Goal: Task Accomplishment & Management: Manage account settings

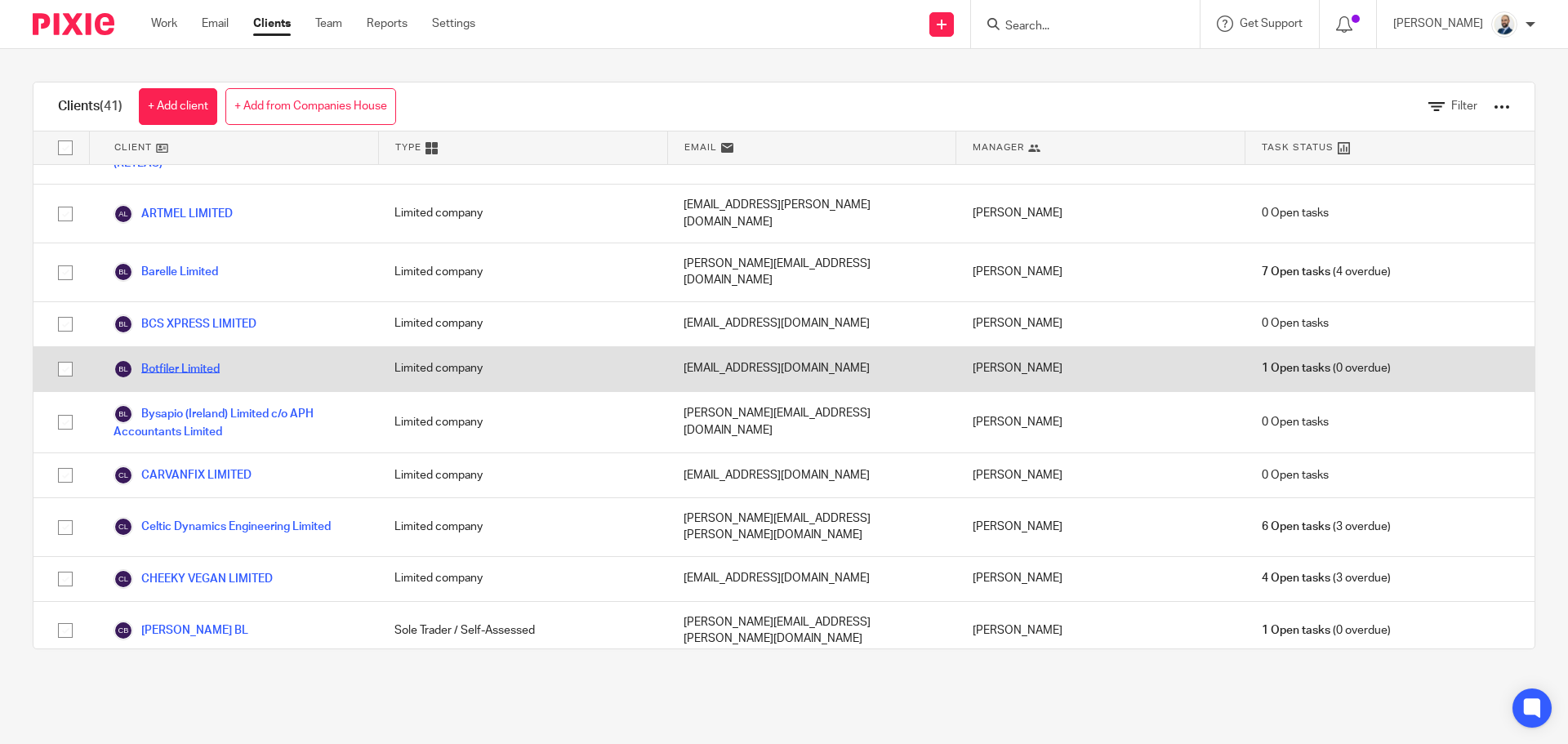
scroll to position [82, 0]
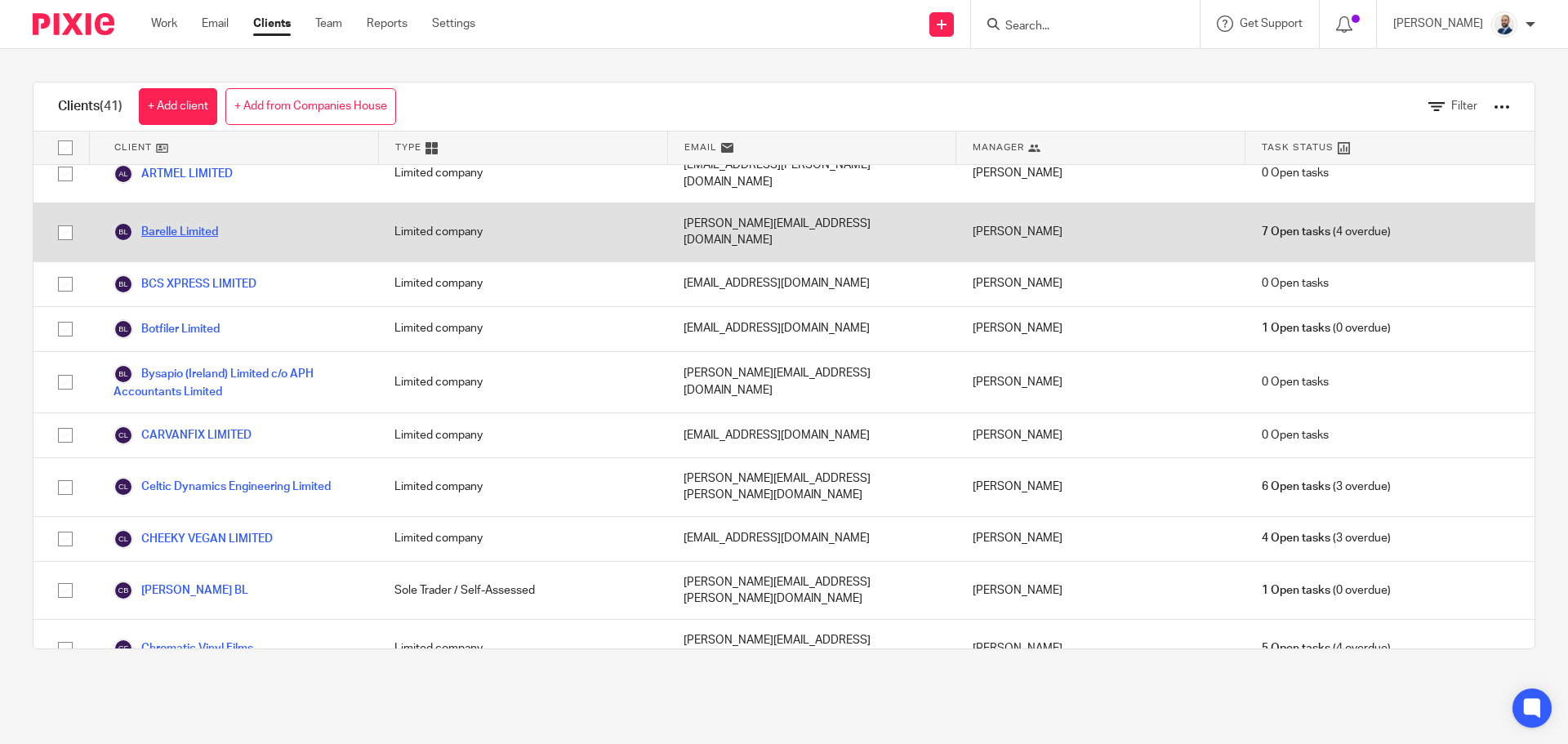
click at [206, 222] on link "Barelle Limited" at bounding box center [165, 232] width 104 height 19
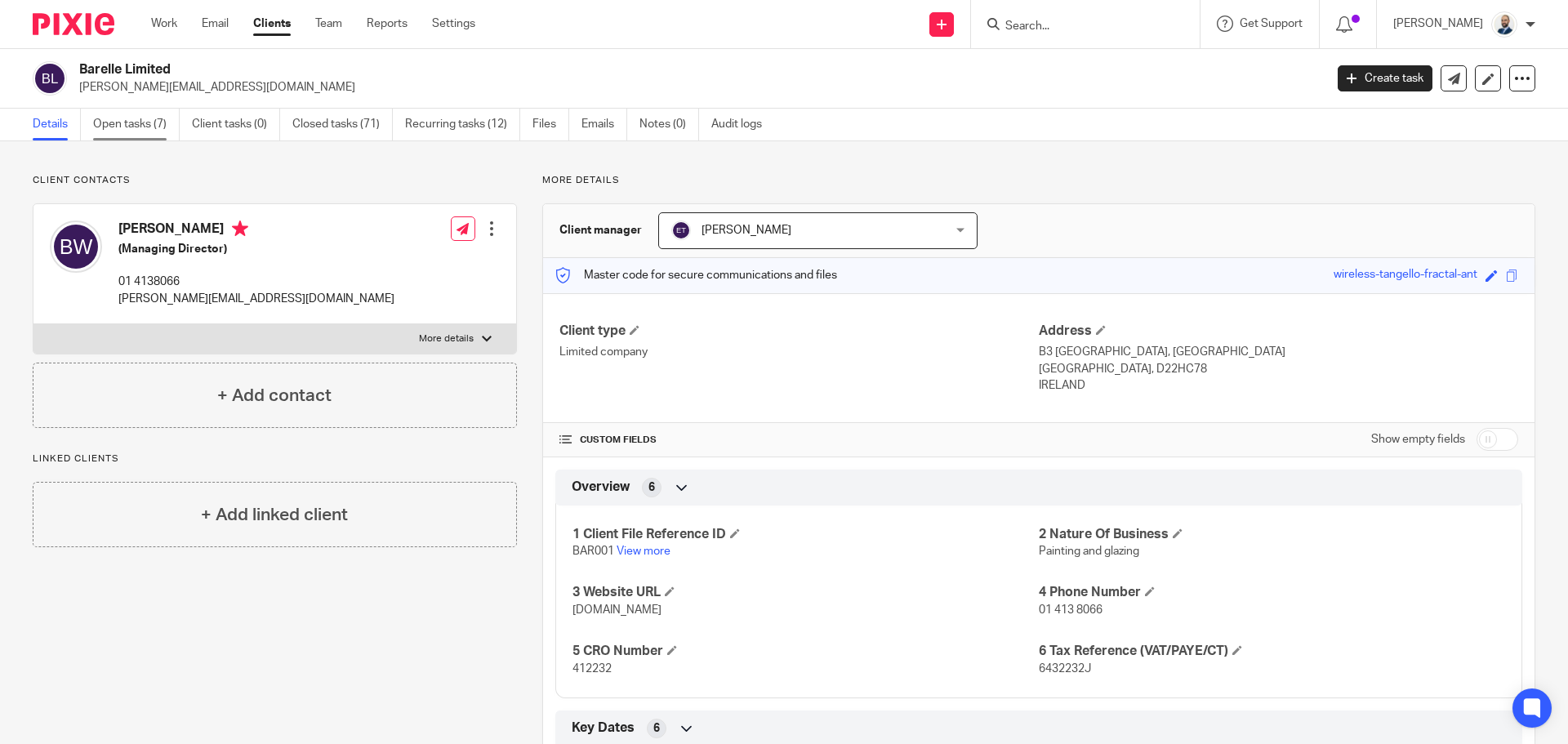
click at [151, 117] on link "Open tasks (7)" at bounding box center [136, 125] width 87 height 32
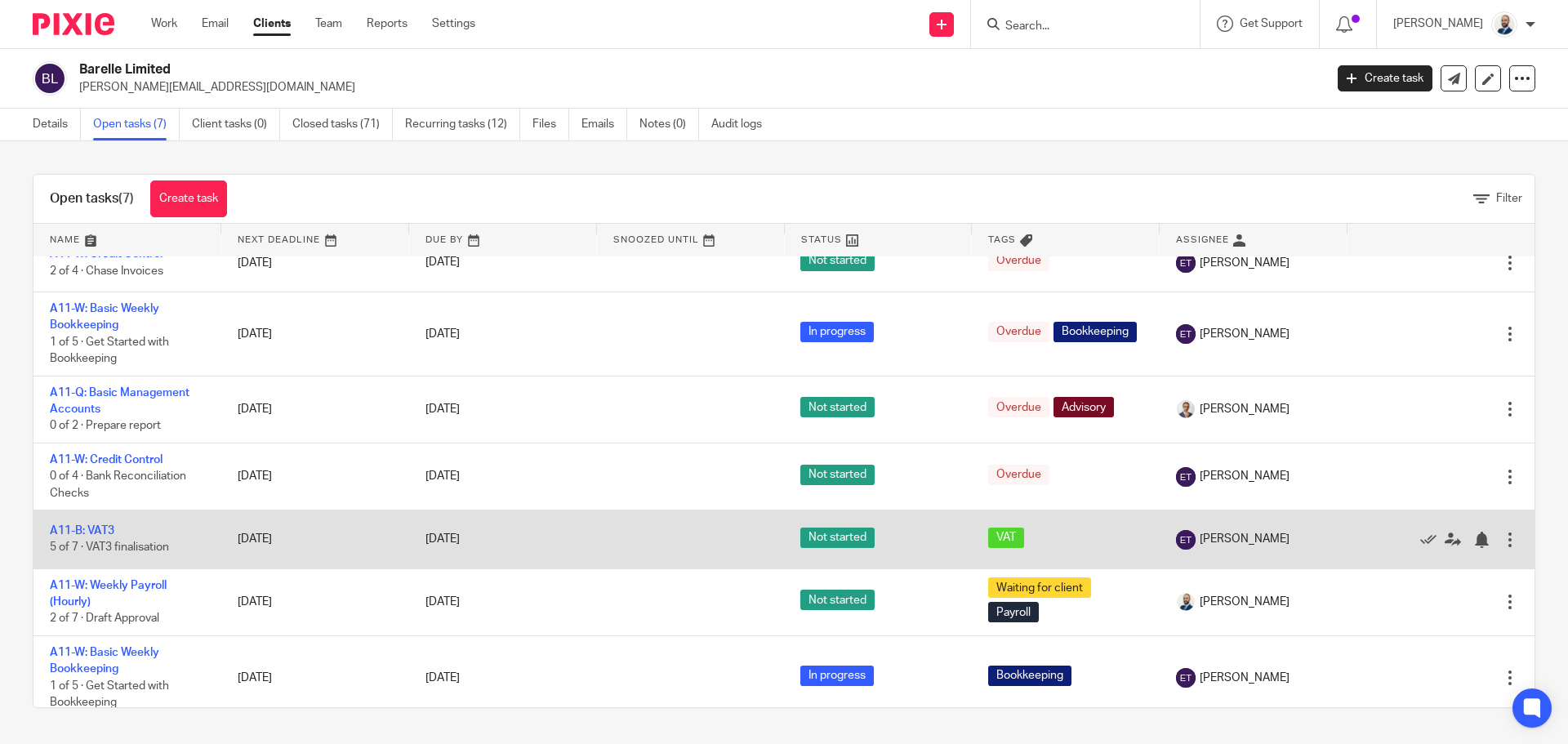
scroll to position [35, 0]
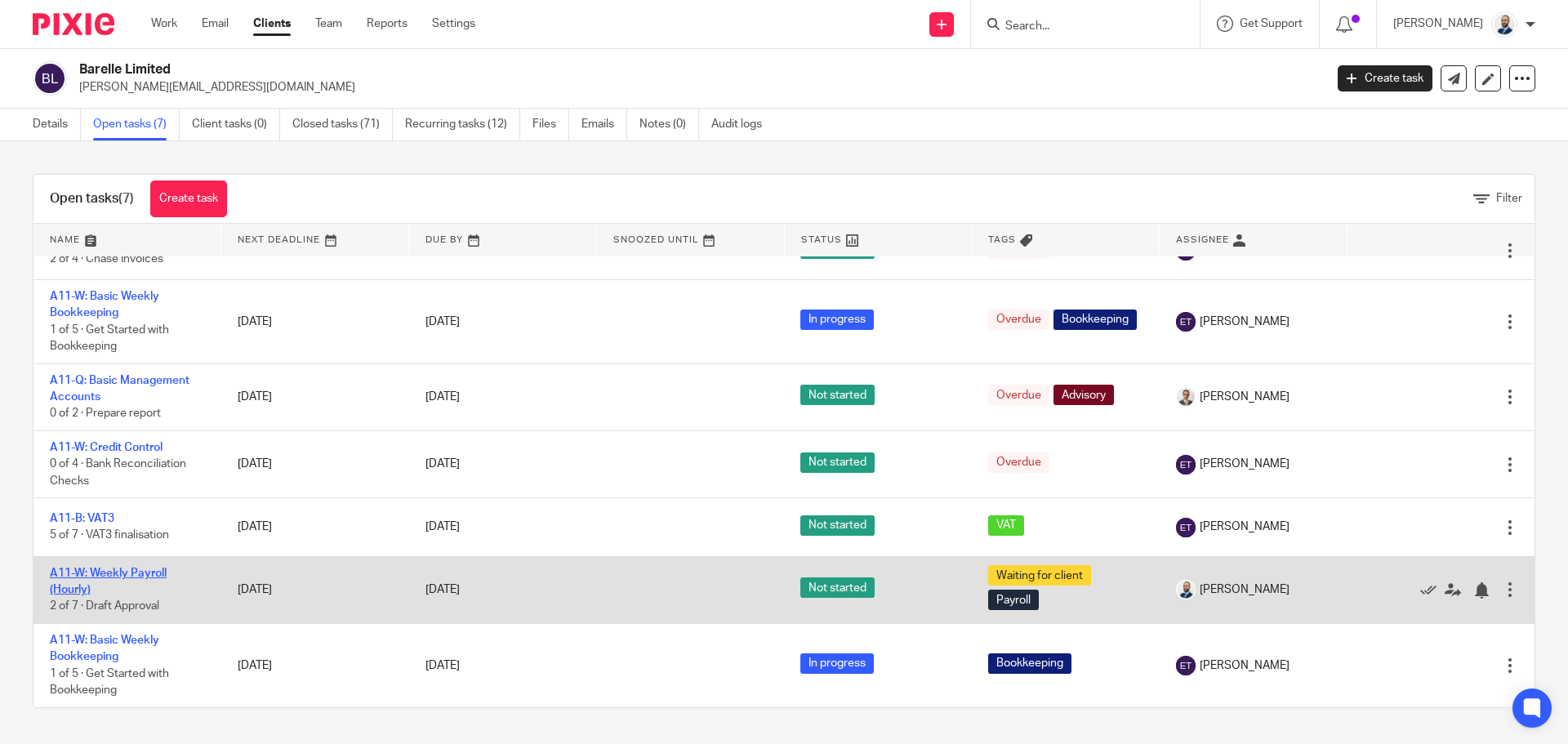
click at [127, 571] on link "A11-W: Weekly Payroll (Hourly)" at bounding box center [108, 582] width 117 height 28
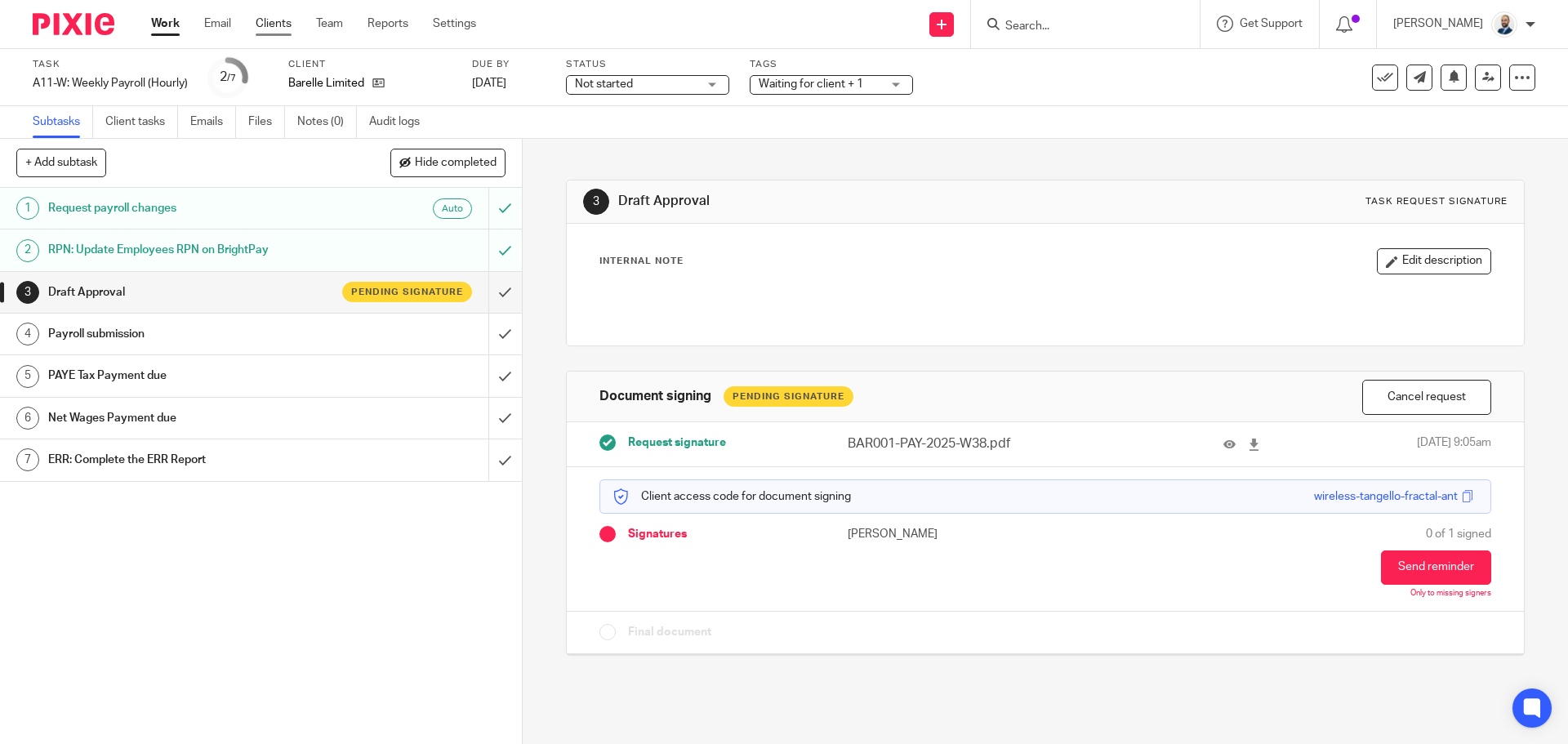
click at [288, 25] on link "Clients" at bounding box center [273, 24] width 36 height 17
